Goal: Task Accomplishment & Management: Manage account settings

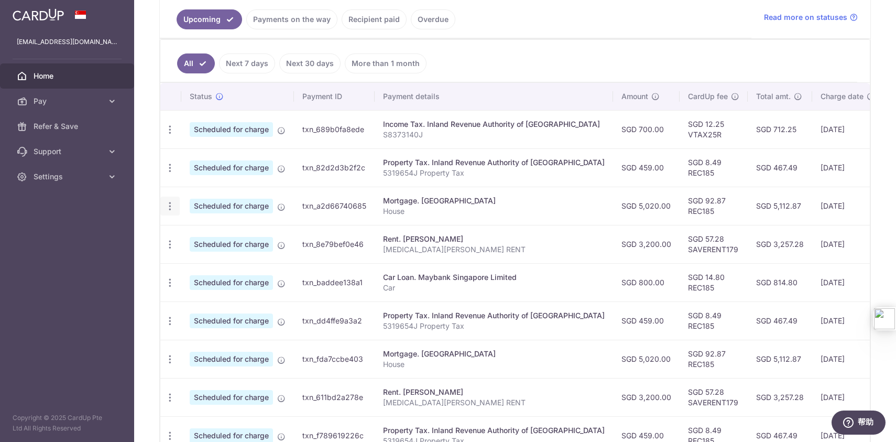
click at [170, 135] on icon "button" at bounding box center [170, 129] width 11 height 11
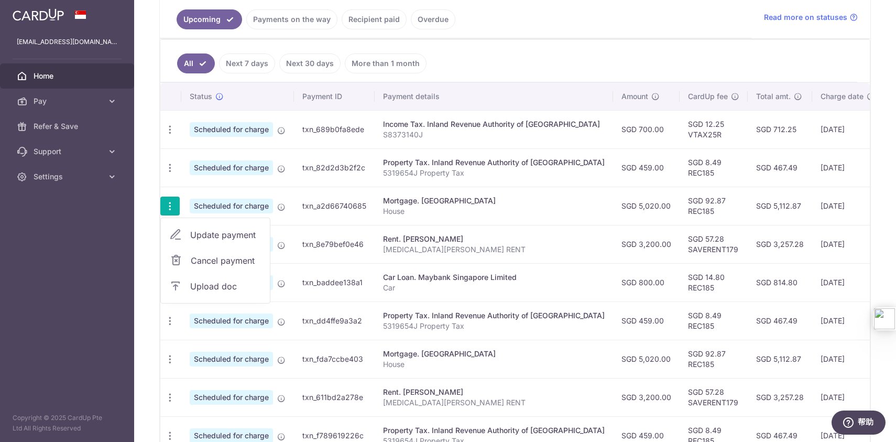
click at [228, 234] on span "Update payment" at bounding box center [225, 235] width 71 height 13
radio input "true"
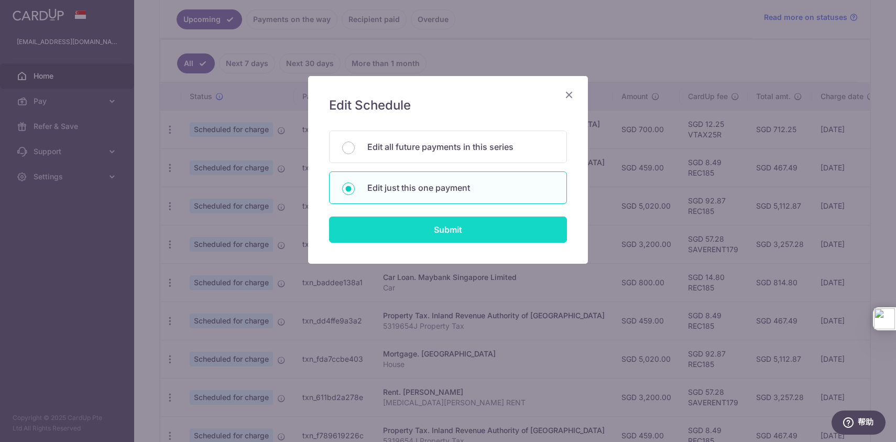
click at [459, 231] on input "Submit" at bounding box center [448, 229] width 238 height 26
radio input "true"
type input "5,020.00"
type input "[DATE]"
type input "House"
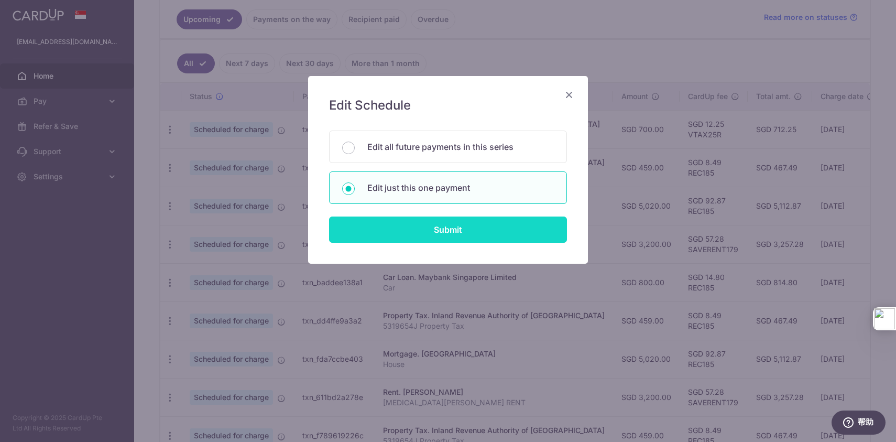
type input "REC185"
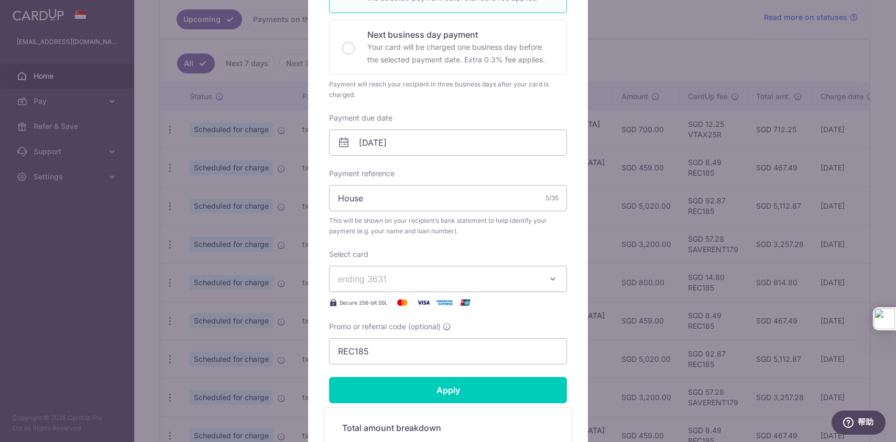
scroll to position [296, 0]
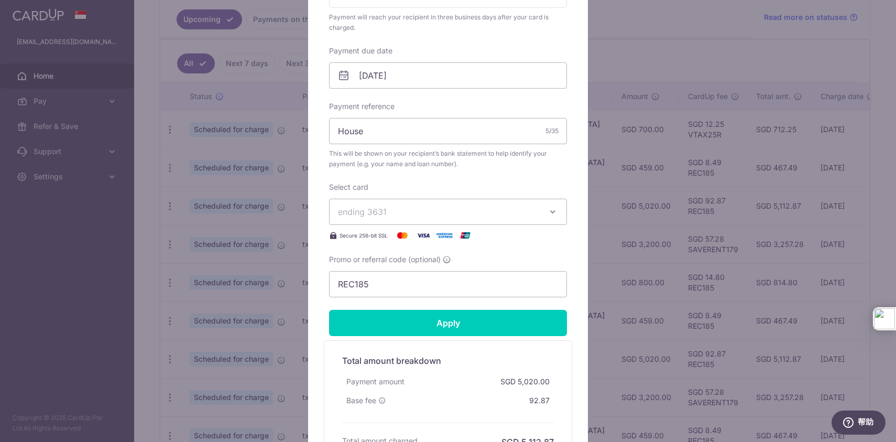
click at [503, 213] on span "ending 3631" at bounding box center [438, 211] width 201 height 13
click at [444, 259] on span "**** 1287" at bounding box center [448, 261] width 220 height 13
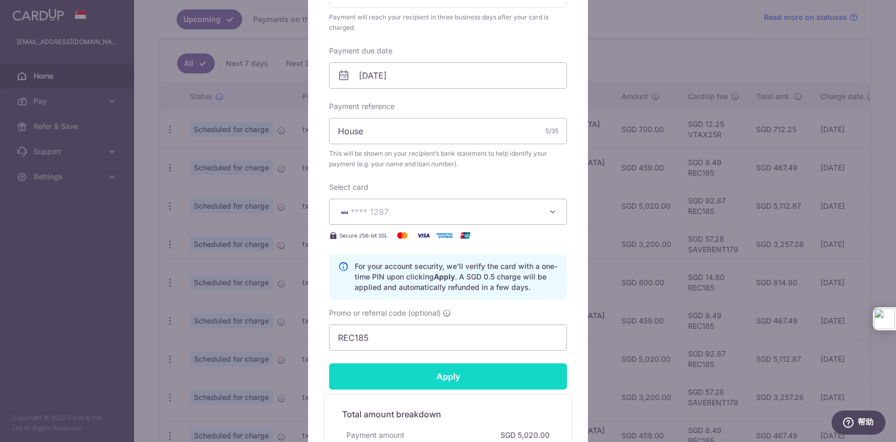
click at [462, 374] on input "Apply" at bounding box center [448, 376] width 238 height 26
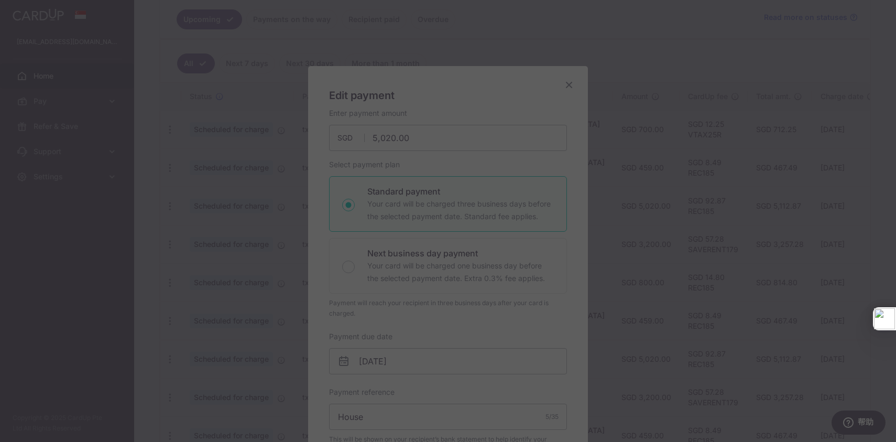
scroll to position [0, 0]
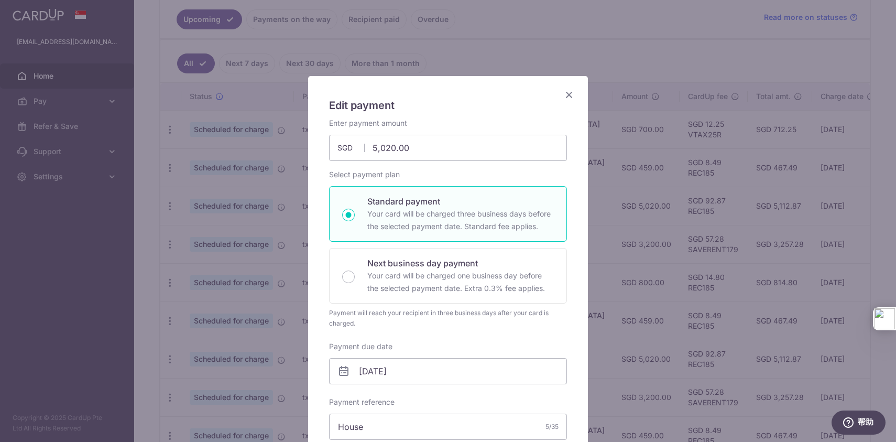
type input "Successfully Applied"
click at [572, 95] on icon "Close" at bounding box center [569, 94] width 13 height 13
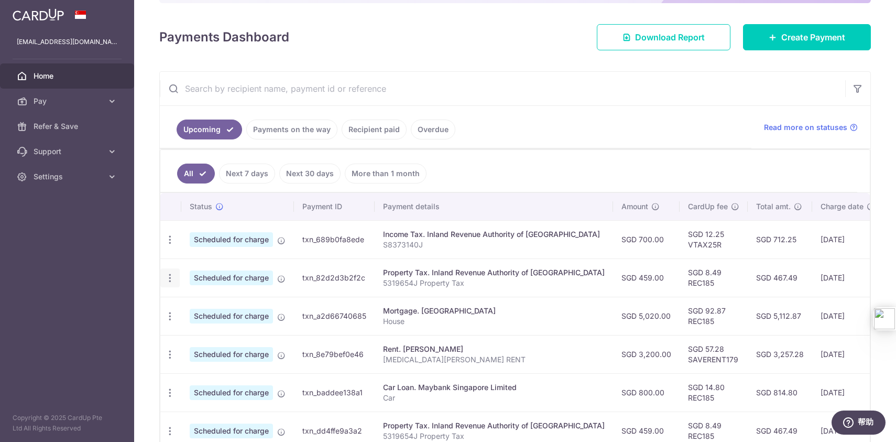
click at [173, 245] on icon "button" at bounding box center [170, 239] width 11 height 11
click at [214, 307] on span "Update payment" at bounding box center [225, 306] width 71 height 13
radio input "true"
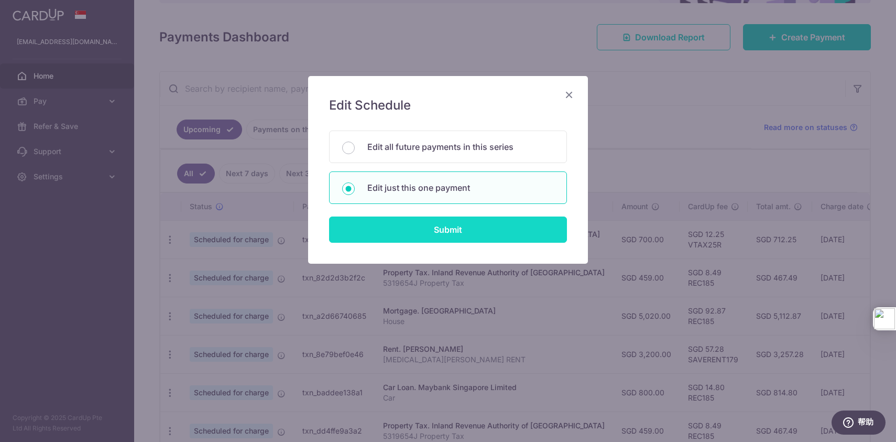
click at [443, 237] on input "Submit" at bounding box center [448, 229] width 238 height 26
radio input "true"
type input "459.00"
type input "[DATE]"
type input "5319654J"
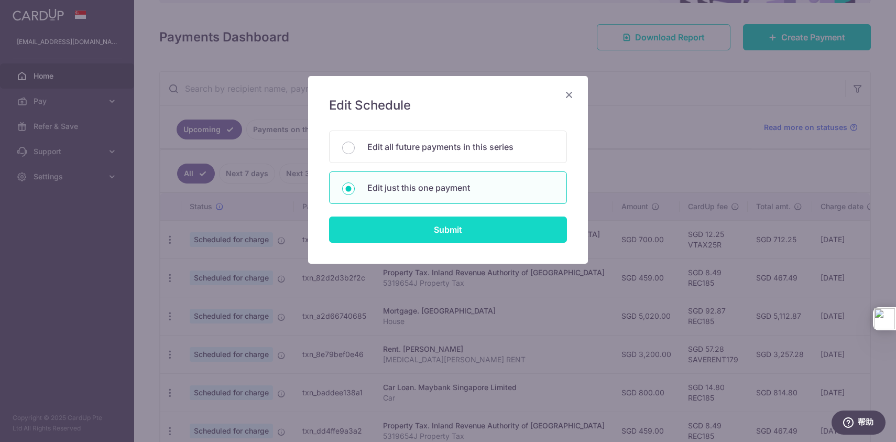
type input "REC185"
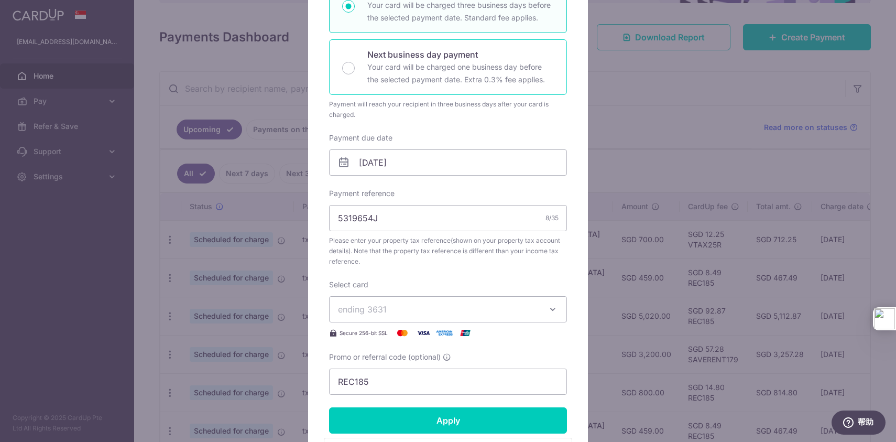
scroll to position [374, 0]
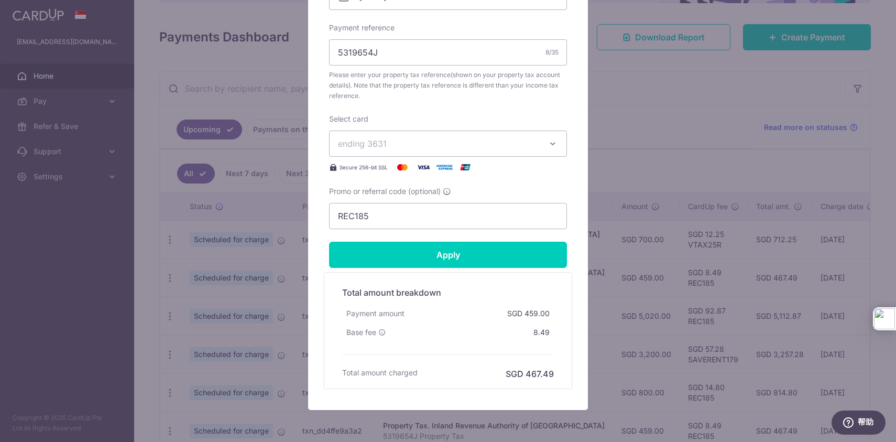
click at [524, 143] on span "ending 3631" at bounding box center [438, 143] width 201 height 13
click at [444, 185] on link "**** 1287" at bounding box center [448, 192] width 237 height 25
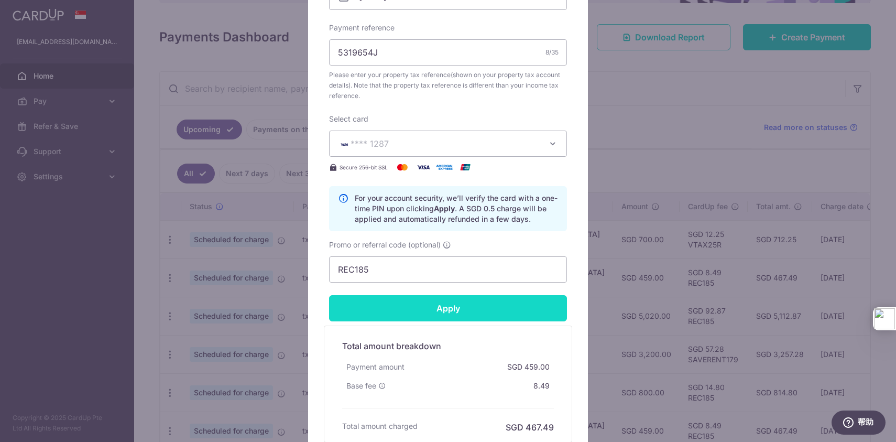
click at [459, 310] on input "Apply" at bounding box center [448, 308] width 238 height 26
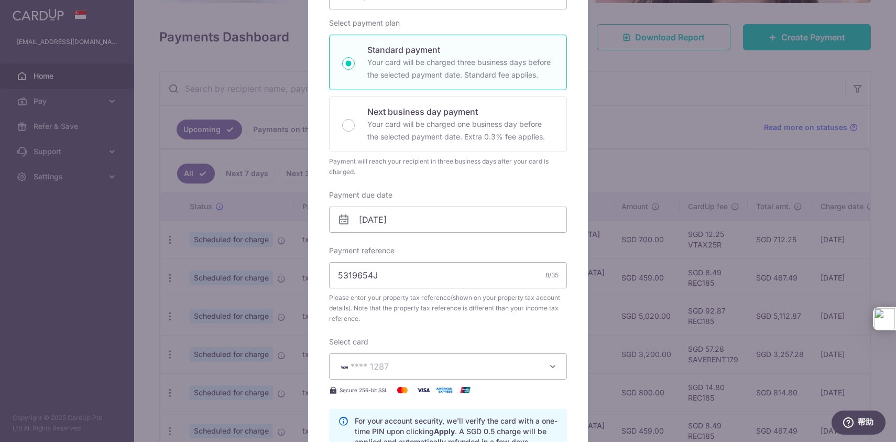
scroll to position [0, 0]
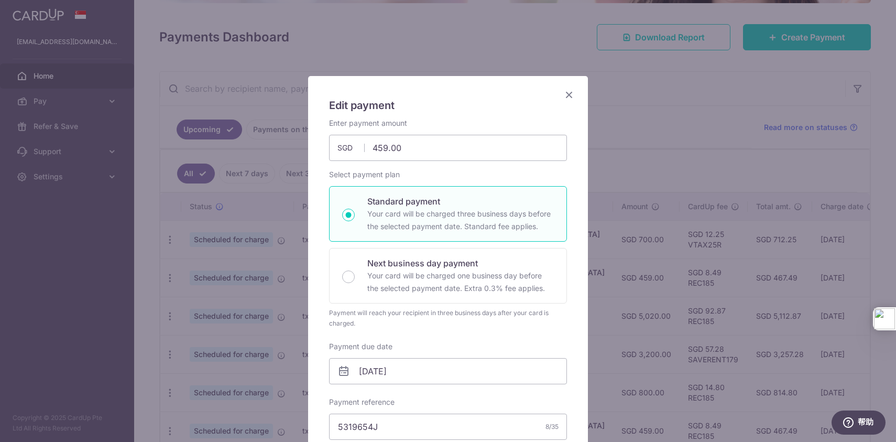
type input "Successfully Applied"
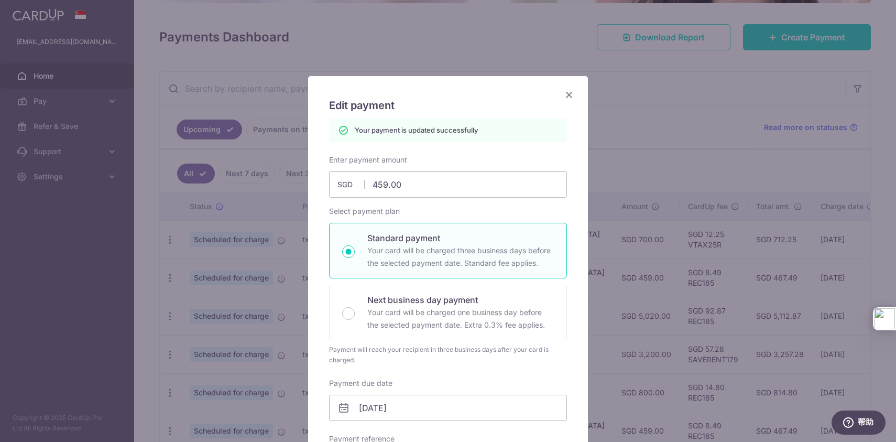
click at [571, 96] on icon "Close" at bounding box center [569, 94] width 13 height 13
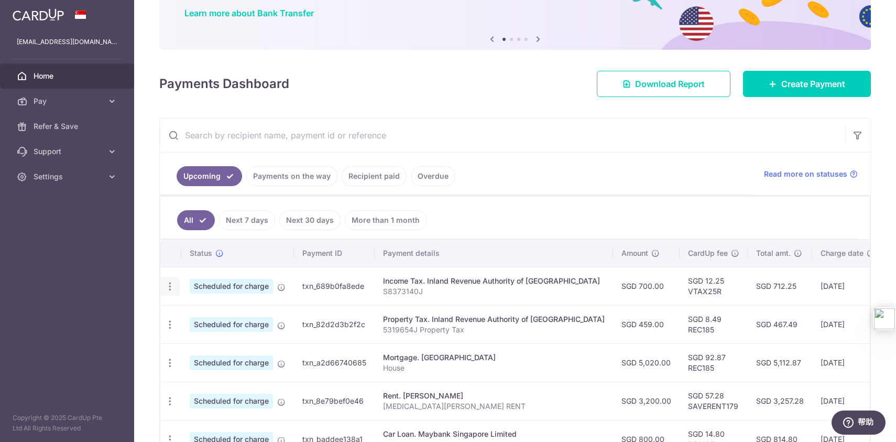
click at [164, 287] on div "Update payment Cancel payment" at bounding box center [169, 286] width 19 height 19
click at [167, 287] on icon "button" at bounding box center [170, 286] width 11 height 11
click at [231, 316] on span "Update payment" at bounding box center [225, 315] width 71 height 13
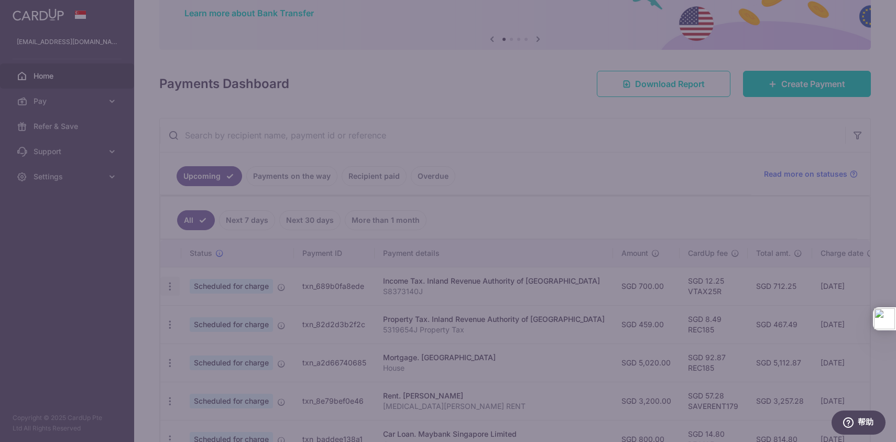
type input "VTAX25R"
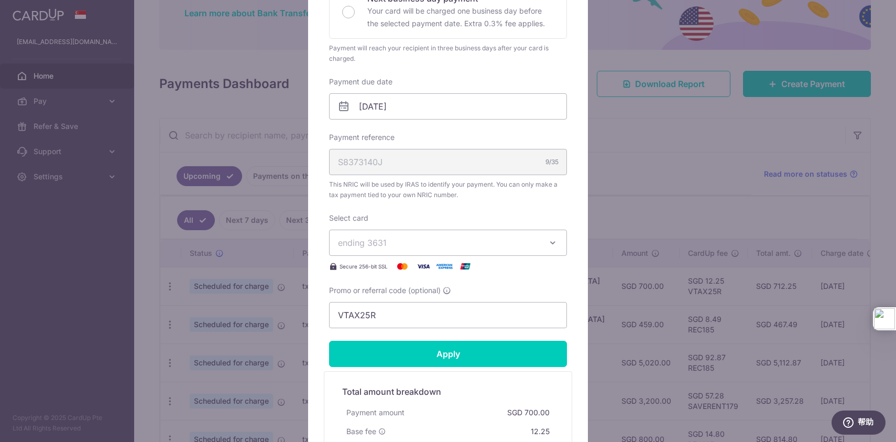
scroll to position [266, 0]
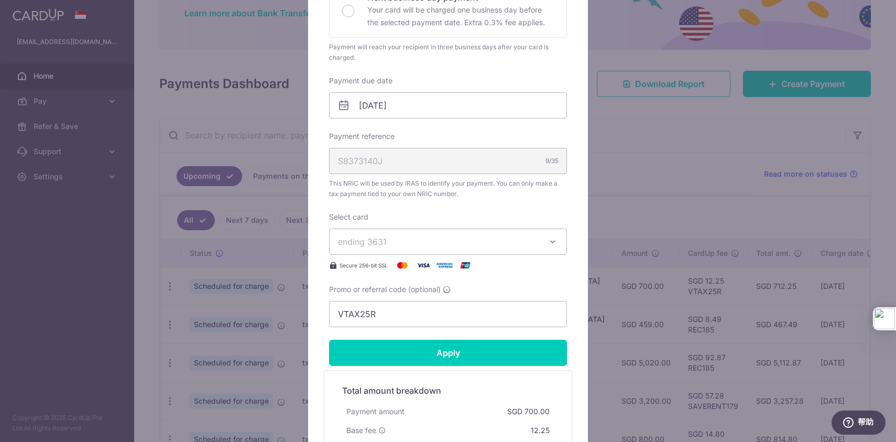
click at [460, 233] on button "ending 3631" at bounding box center [448, 242] width 238 height 26
click at [410, 286] on span "**** 1287" at bounding box center [448, 291] width 220 height 13
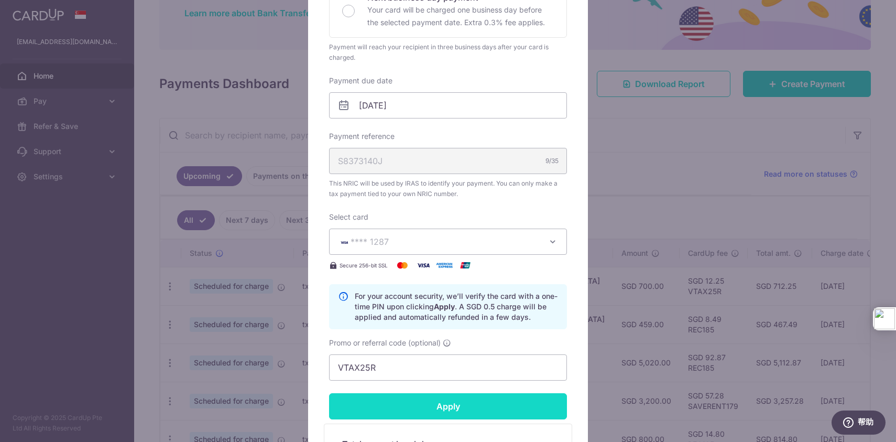
click at [455, 407] on input "Apply" at bounding box center [448, 406] width 238 height 26
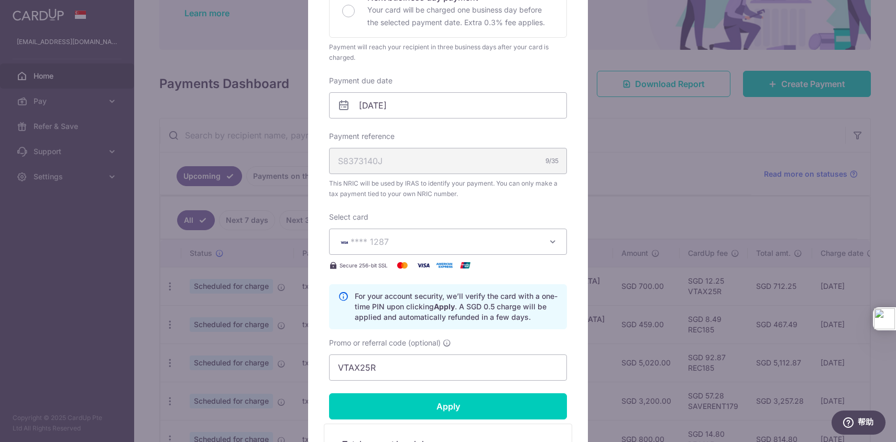
type input "Successfully Applied"
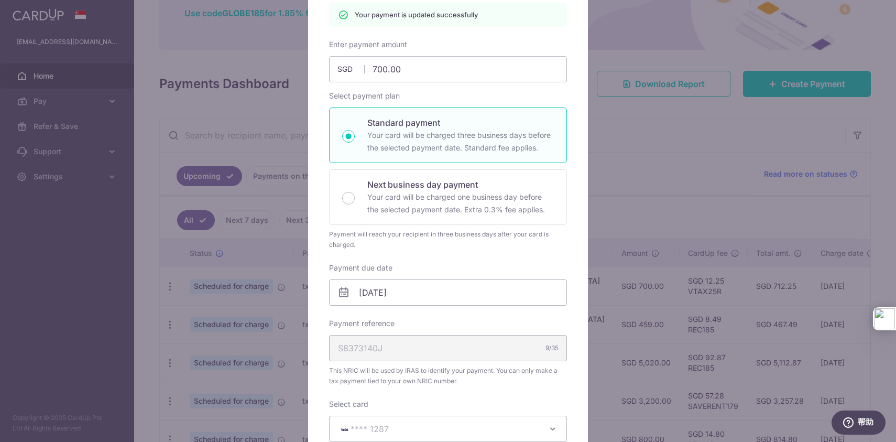
scroll to position [0, 0]
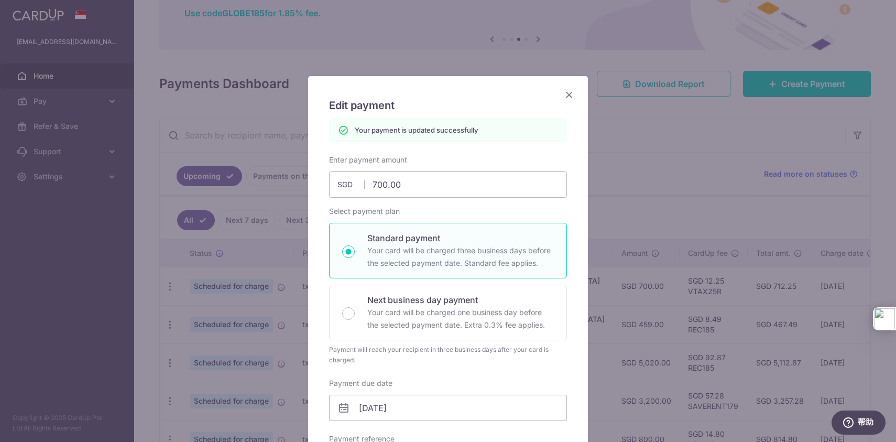
click at [568, 94] on icon "Close" at bounding box center [569, 94] width 13 height 13
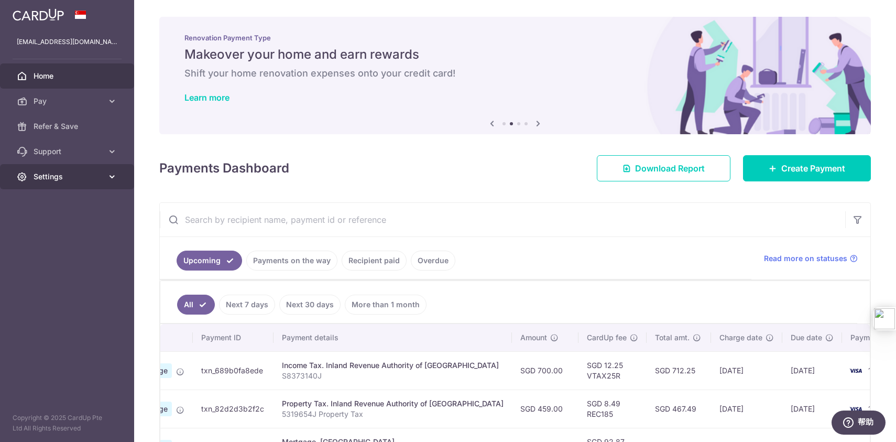
click at [83, 180] on span "Settings" at bounding box center [68, 176] width 69 height 10
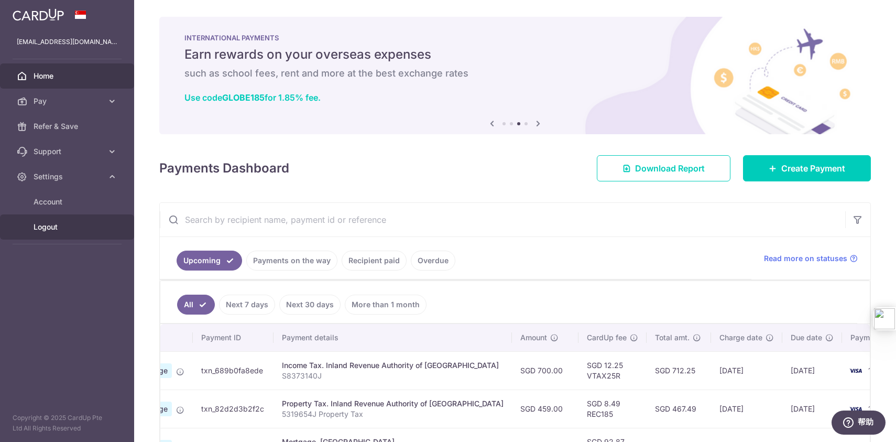
click at [59, 227] on span "Logout" at bounding box center [68, 227] width 69 height 10
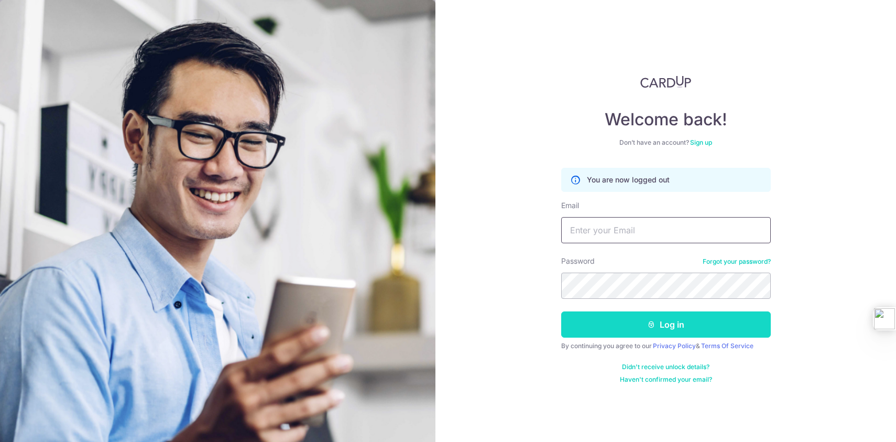
type input "[EMAIL_ADDRESS][DOMAIN_NAME]"
click at [671, 323] on button "Log in" at bounding box center [666, 324] width 210 height 26
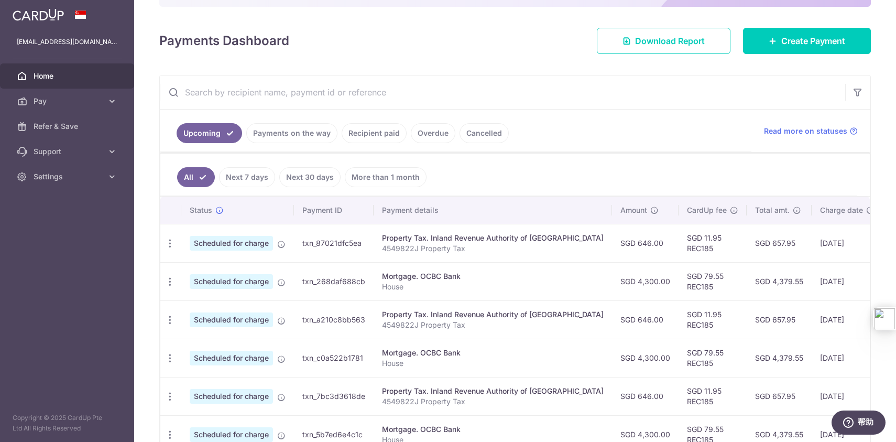
scroll to position [129, 0]
